Goal: Book appointment/travel/reservation

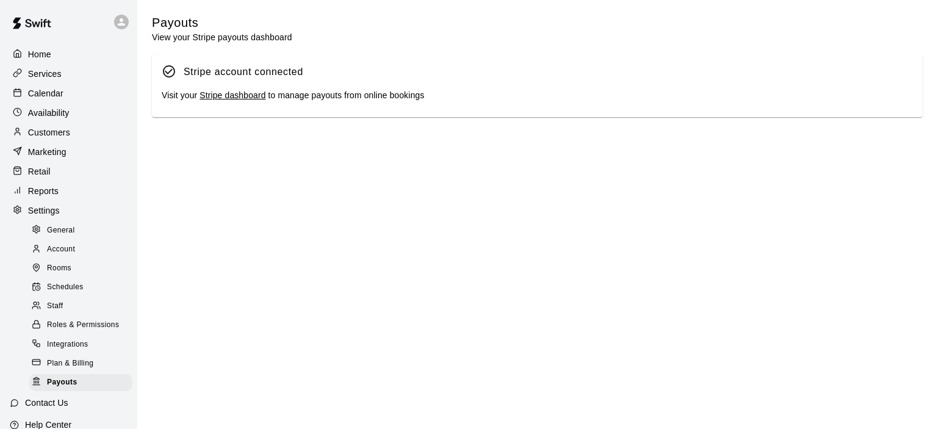
click at [53, 94] on p "Calendar" at bounding box center [45, 93] width 35 height 12
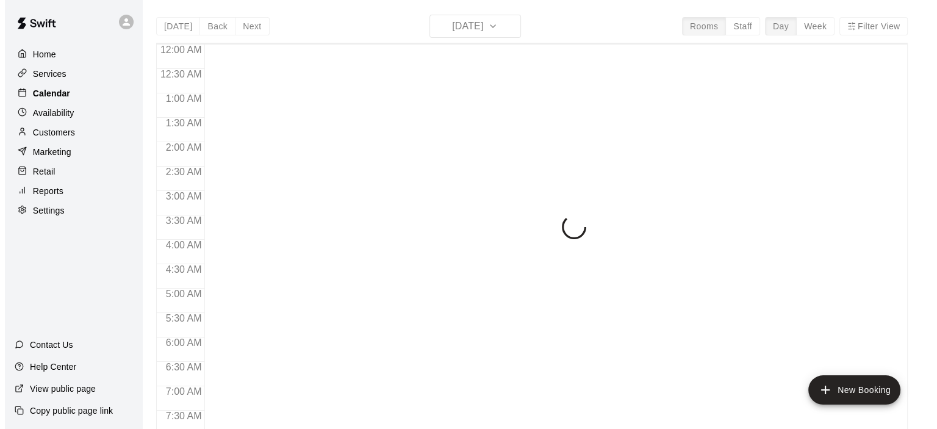
scroll to position [626, 0]
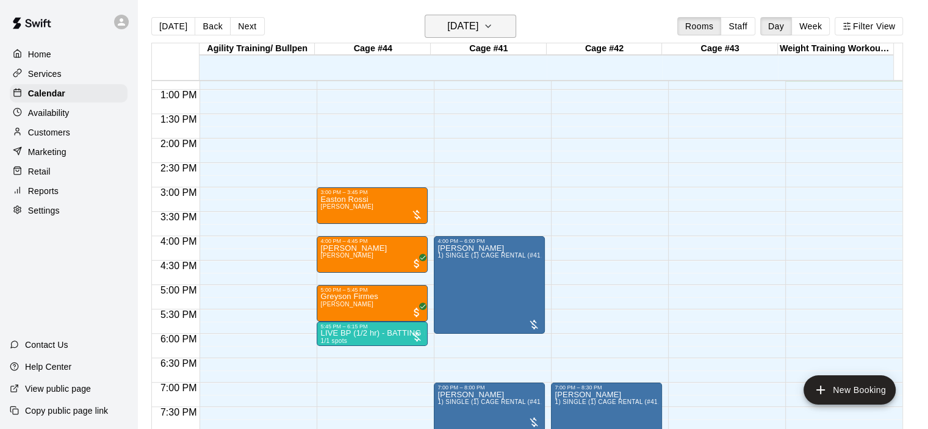
click at [493, 26] on icon "button" at bounding box center [488, 26] width 10 height 15
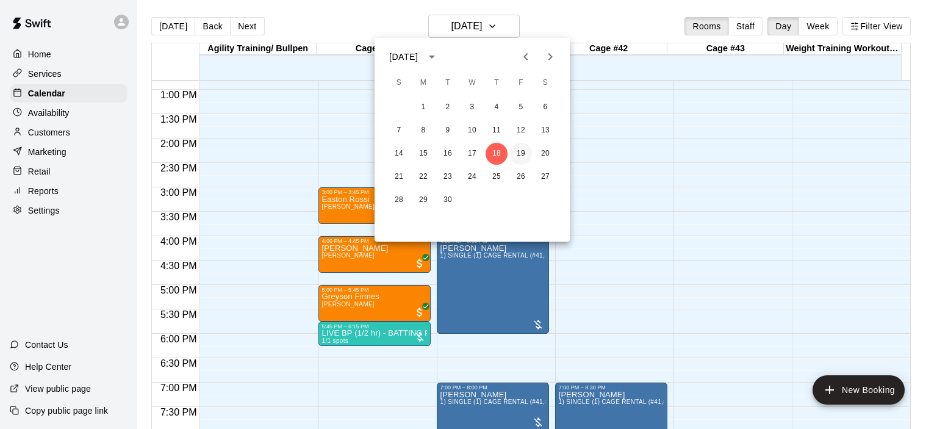
click at [524, 152] on button "19" at bounding box center [521, 154] width 22 height 22
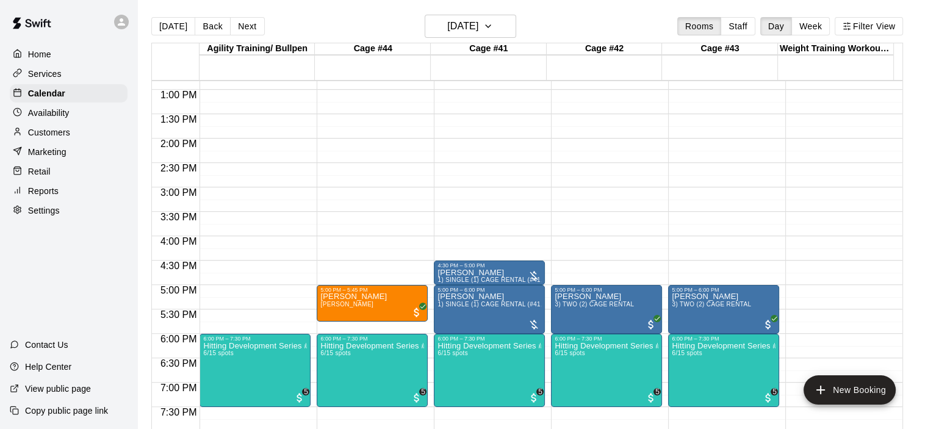
click at [349, 243] on div "12:00 AM – 9:00 AM Closed 12:00 PM – 12:45 PM [PERSON_NAME] [PERSON_NAME] 5:00 …" at bounding box center [372, 40] width 111 height 1171
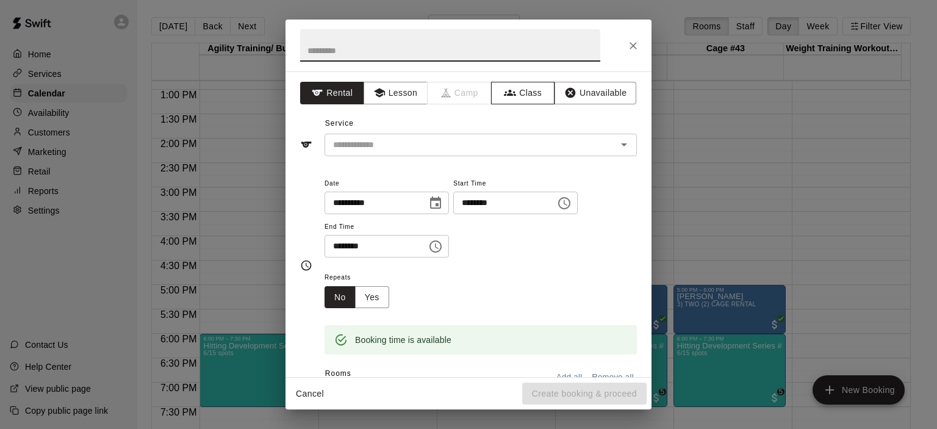
click at [520, 95] on button "Class" at bounding box center [523, 93] width 64 height 23
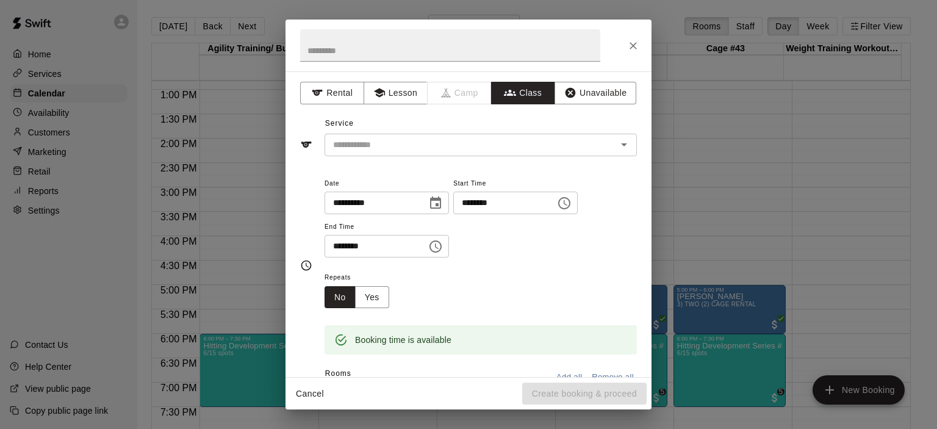
click at [617, 141] on icon "Open" at bounding box center [624, 144] width 15 height 15
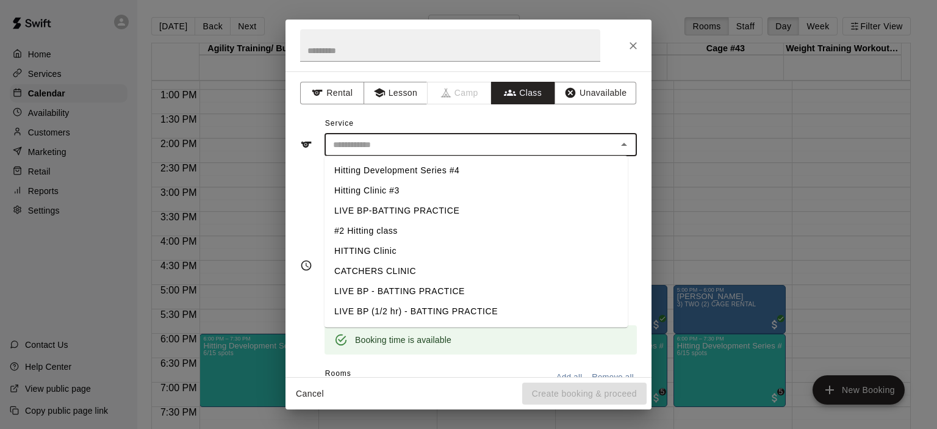
click at [417, 307] on li "LIVE BP (1/2 hr) - BATTING PRACTICE" at bounding box center [475, 311] width 303 height 20
type input "**********"
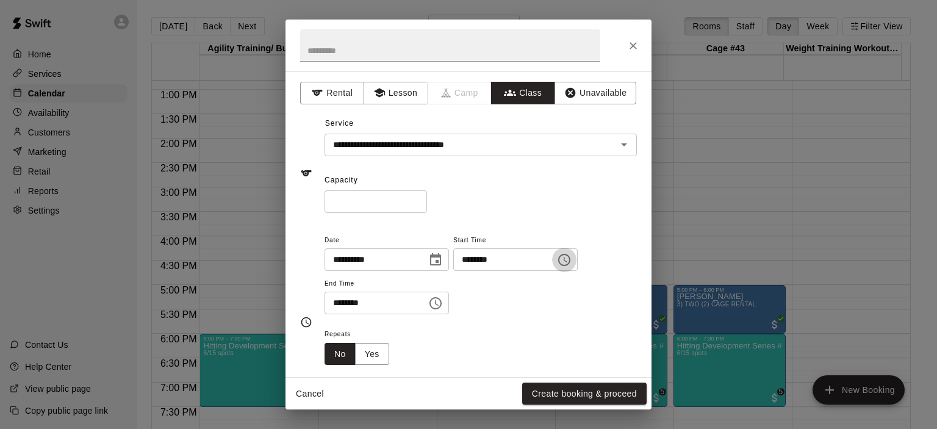
click at [571, 259] on icon "Choose time, selected time is 4:00 PM" at bounding box center [564, 259] width 15 height 15
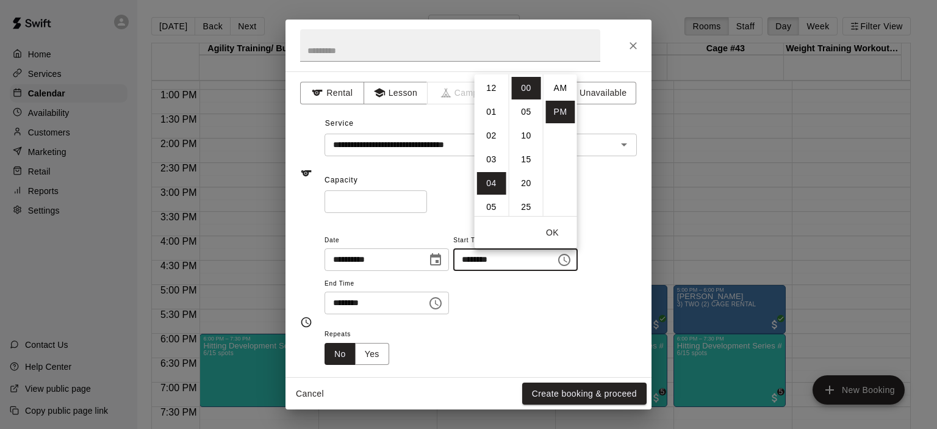
scroll to position [22, 0]
click at [528, 161] on li "15" at bounding box center [526, 159] width 29 height 23
type input "********"
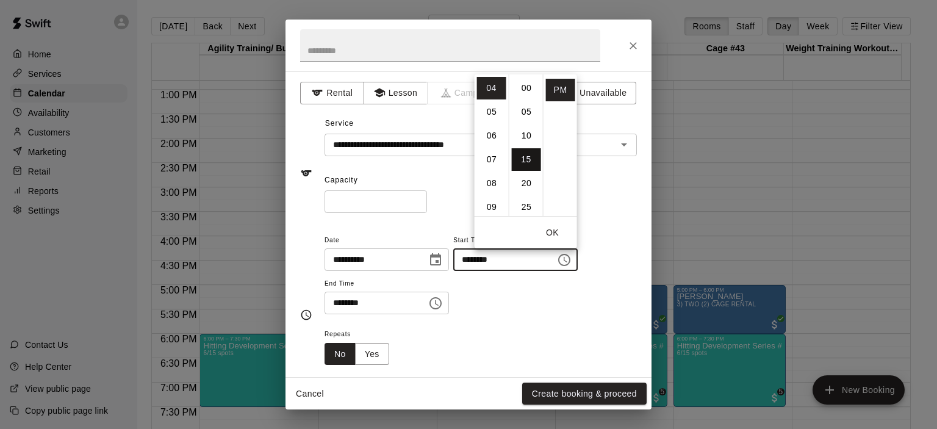
scroll to position [71, 0]
click at [443, 303] on icon "Choose time, selected time is 4:30 PM" at bounding box center [435, 303] width 15 height 15
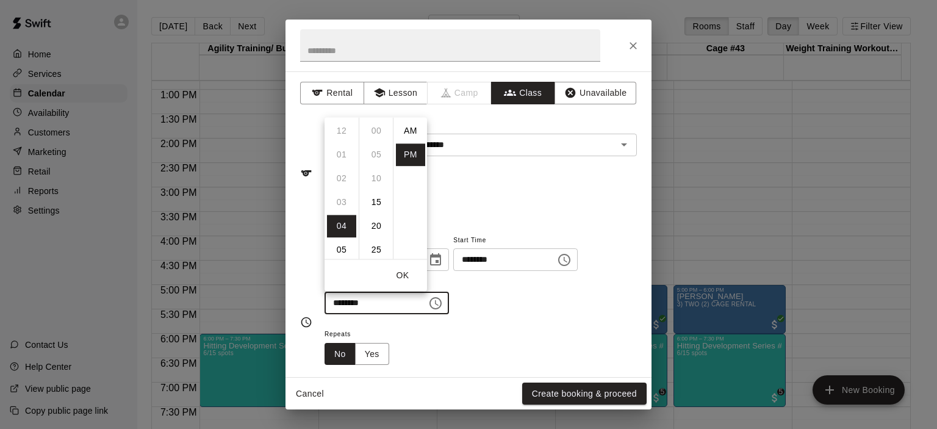
scroll to position [22, 0]
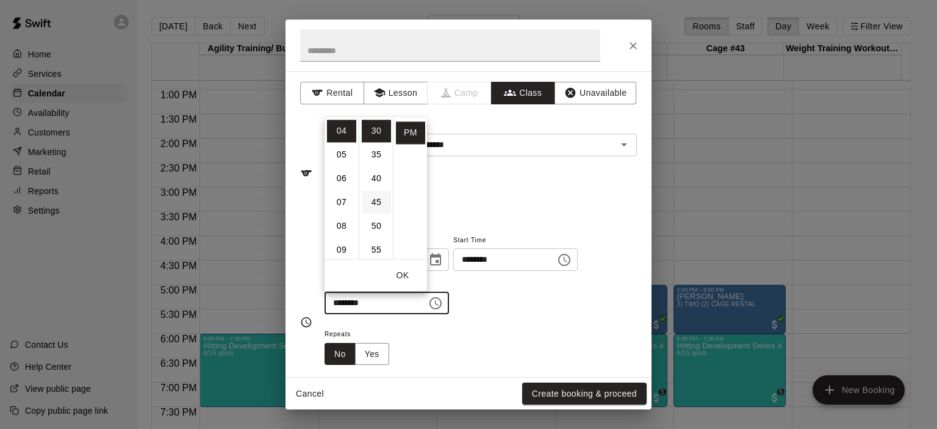
click at [379, 201] on li "45" at bounding box center [376, 202] width 29 height 23
type input "********"
click at [544, 328] on div "Repeats No Yes" at bounding box center [480, 345] width 312 height 38
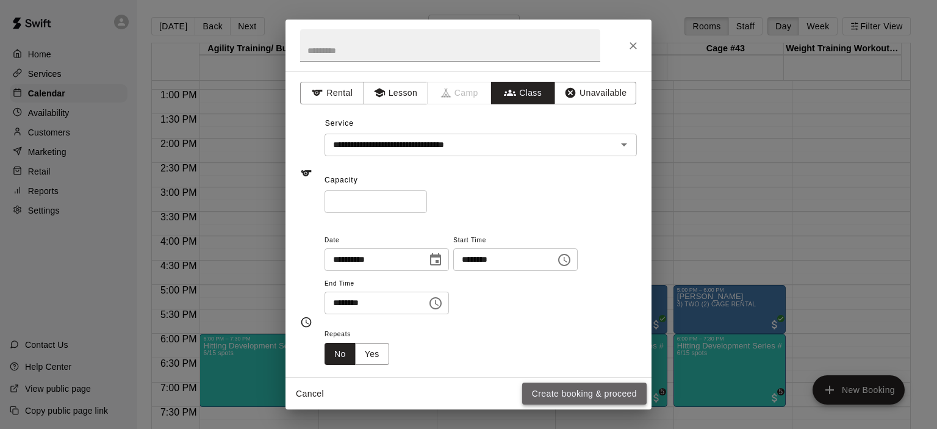
click at [565, 394] on button "Create booking & proceed" at bounding box center [584, 393] width 124 height 23
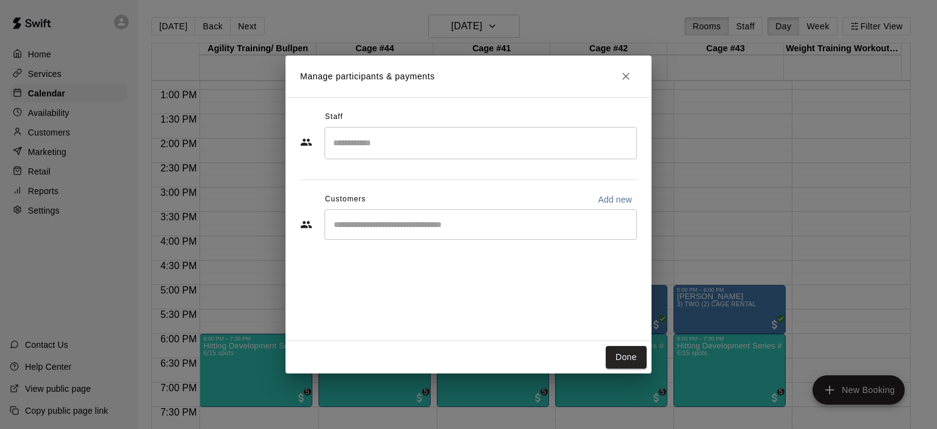
click at [459, 229] on input "Start typing to search customers..." at bounding box center [480, 224] width 301 height 12
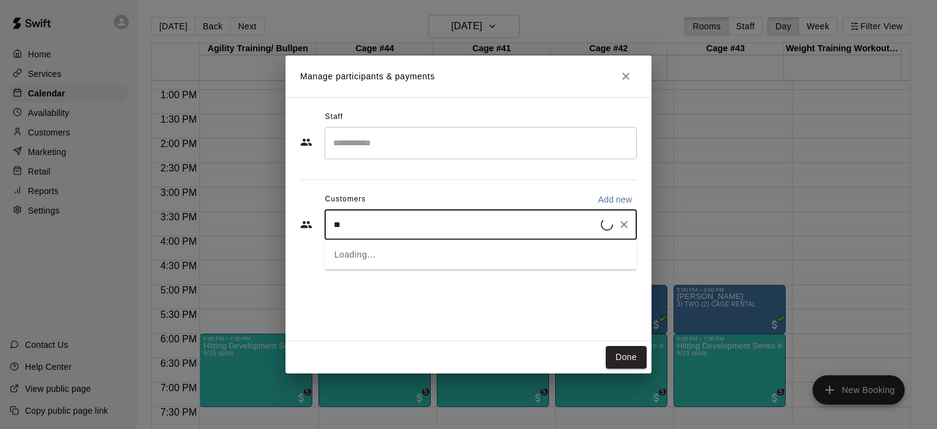
type input "***"
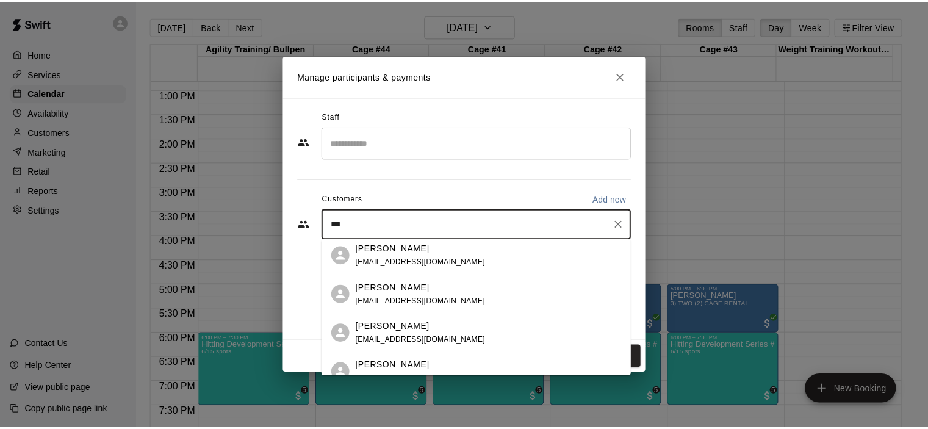
scroll to position [292, 0]
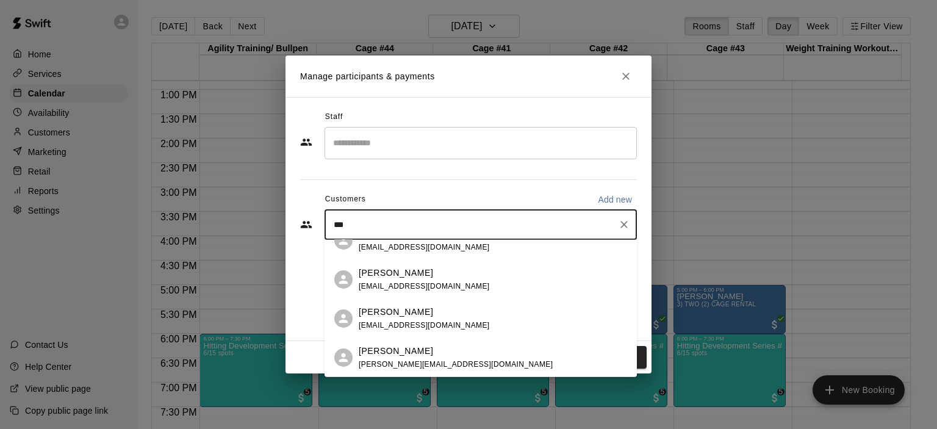
click at [429, 320] on span "[EMAIL_ADDRESS][DOMAIN_NAME]" at bounding box center [424, 324] width 131 height 9
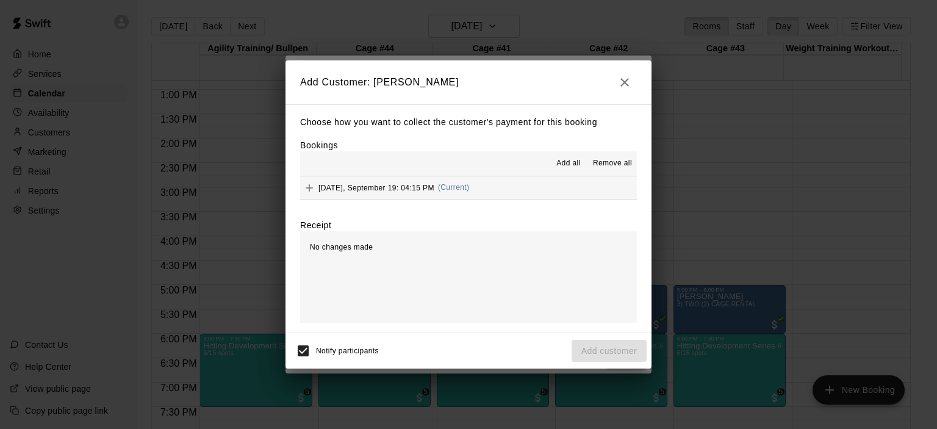
click at [453, 187] on span "(Current)" at bounding box center [454, 187] width 32 height 9
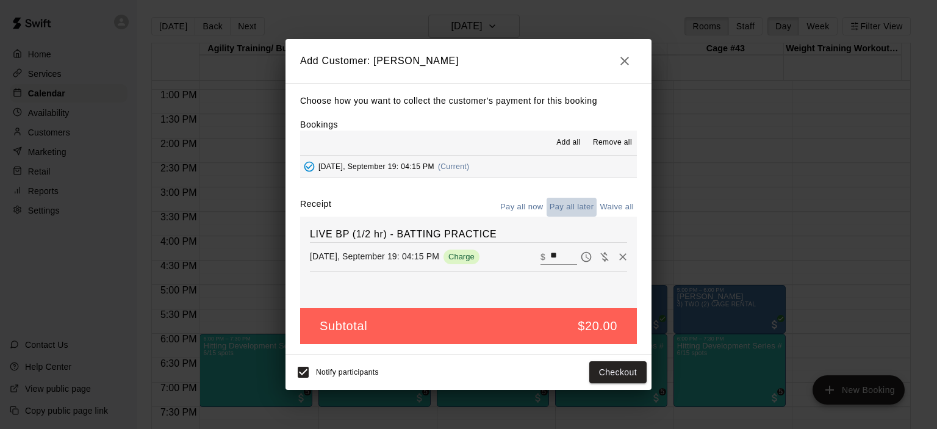
click at [578, 201] on button "Pay all later" at bounding box center [571, 207] width 51 height 19
click at [610, 369] on button "Add customer" at bounding box center [608, 372] width 75 height 23
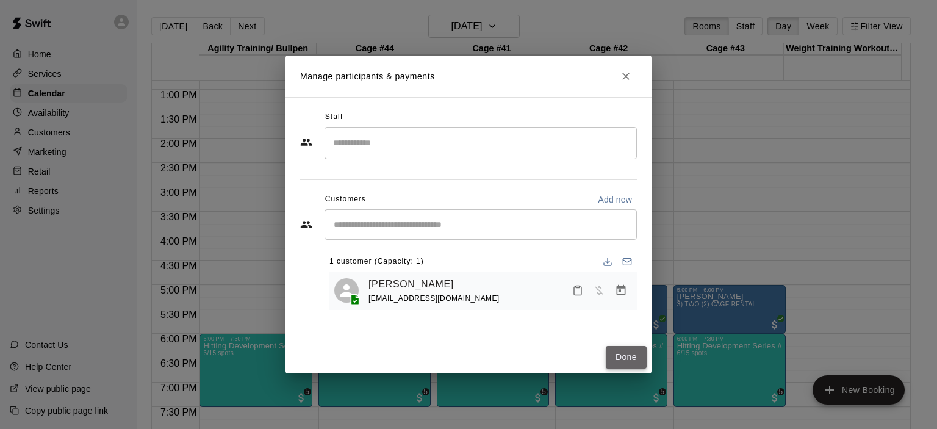
click at [627, 363] on button "Done" at bounding box center [626, 357] width 41 height 23
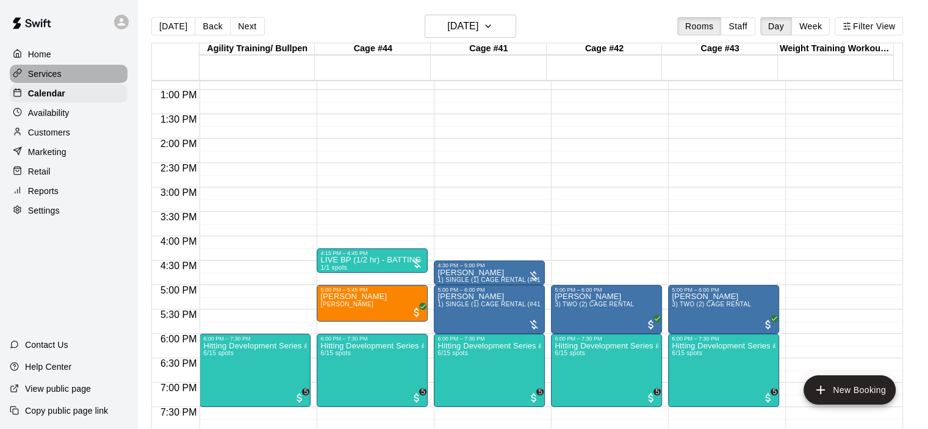
click at [83, 79] on div "Services" at bounding box center [69, 74] width 118 height 18
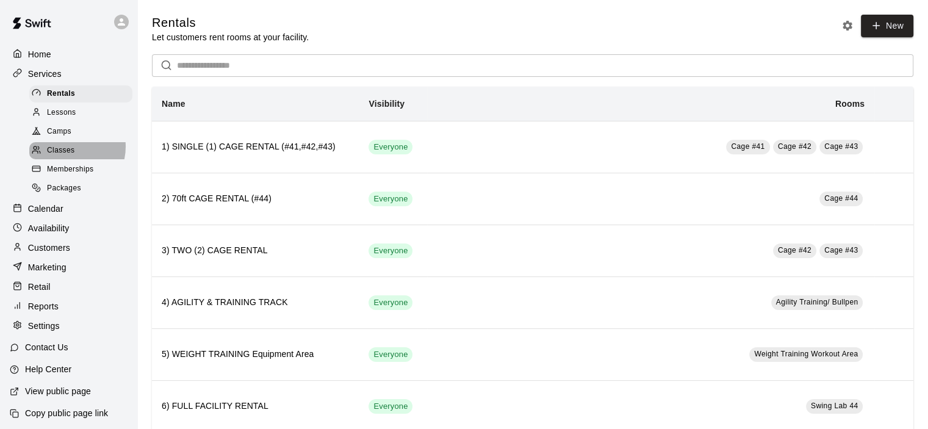
click at [64, 152] on span "Classes" at bounding box center [60, 151] width 27 height 12
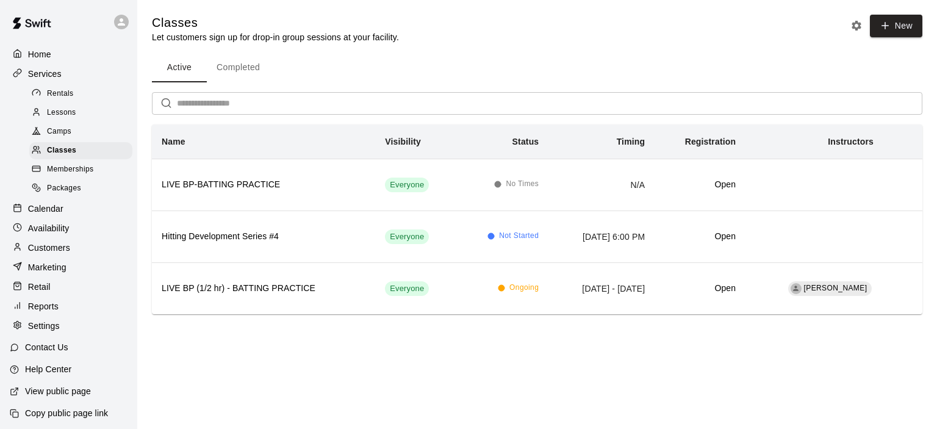
click at [59, 214] on p "Calendar" at bounding box center [45, 208] width 35 height 12
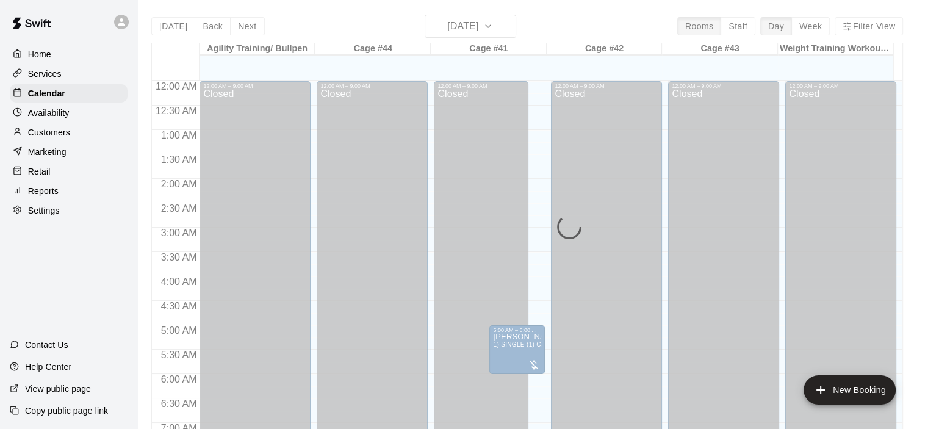
scroll to position [628, 0]
